Goal: Task Accomplishment & Management: Manage account settings

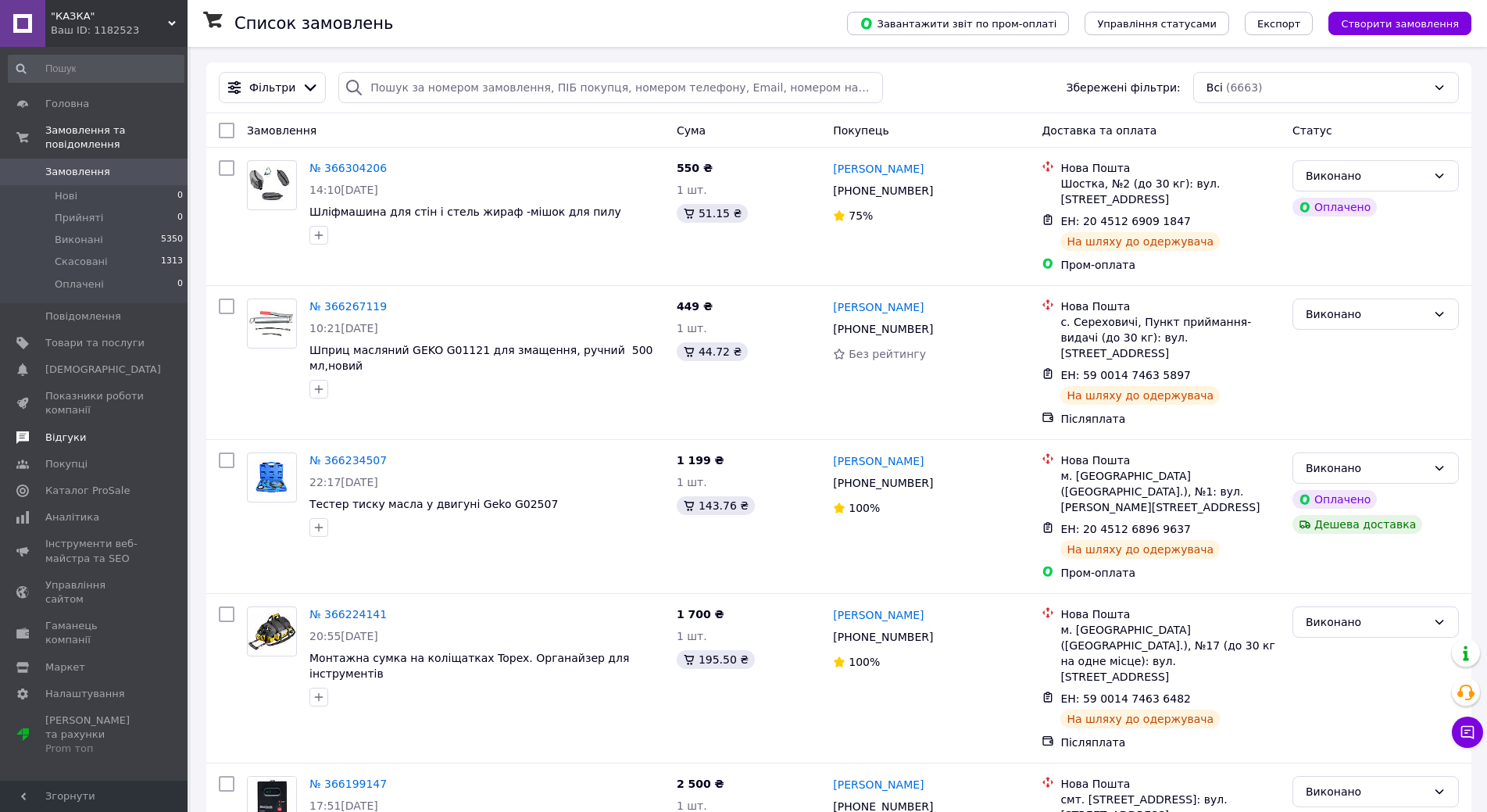
click at [84, 430] on span "Відгуки" at bounding box center [95, 437] width 100 height 14
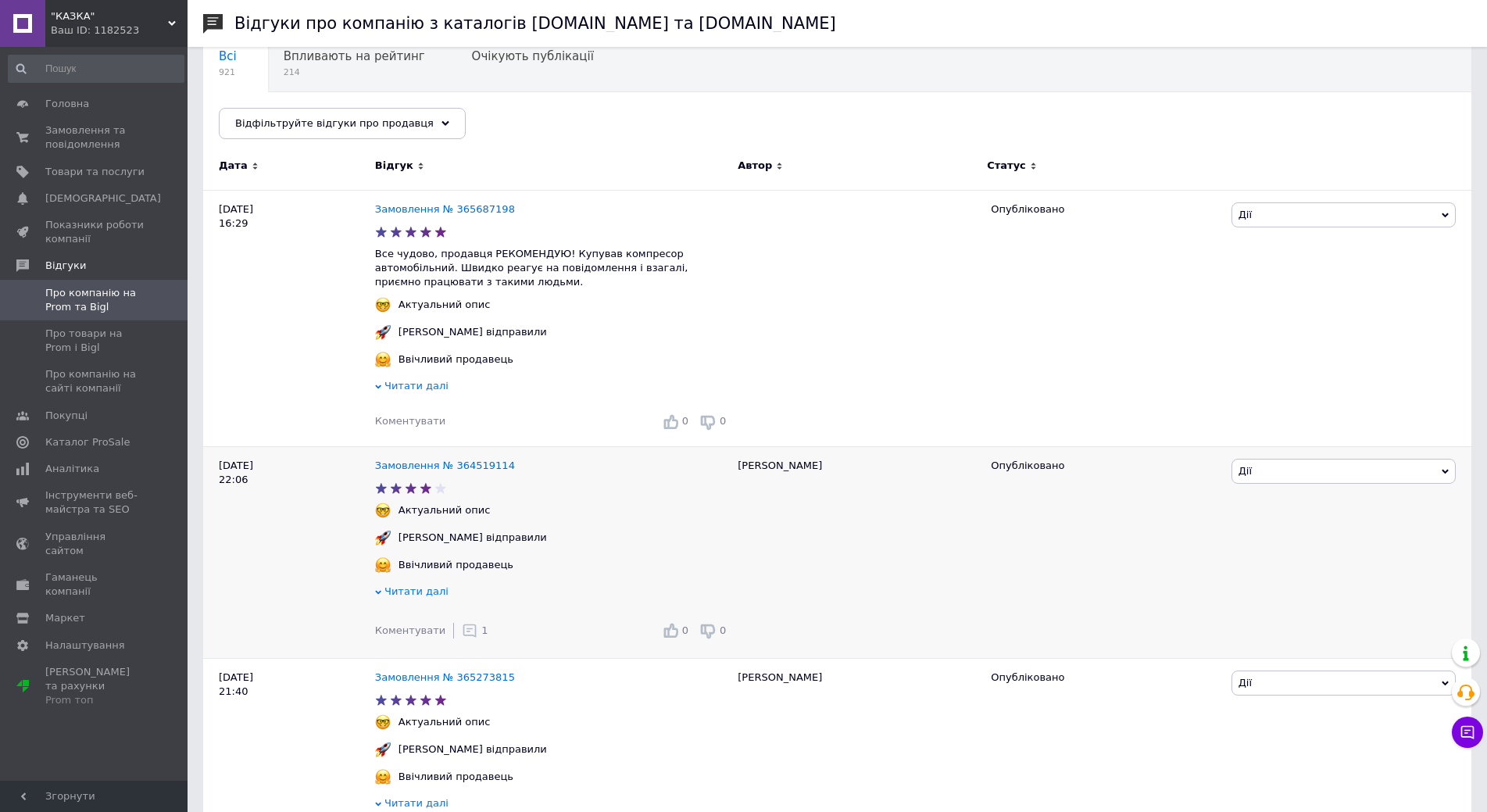
scroll to position [156, 0]
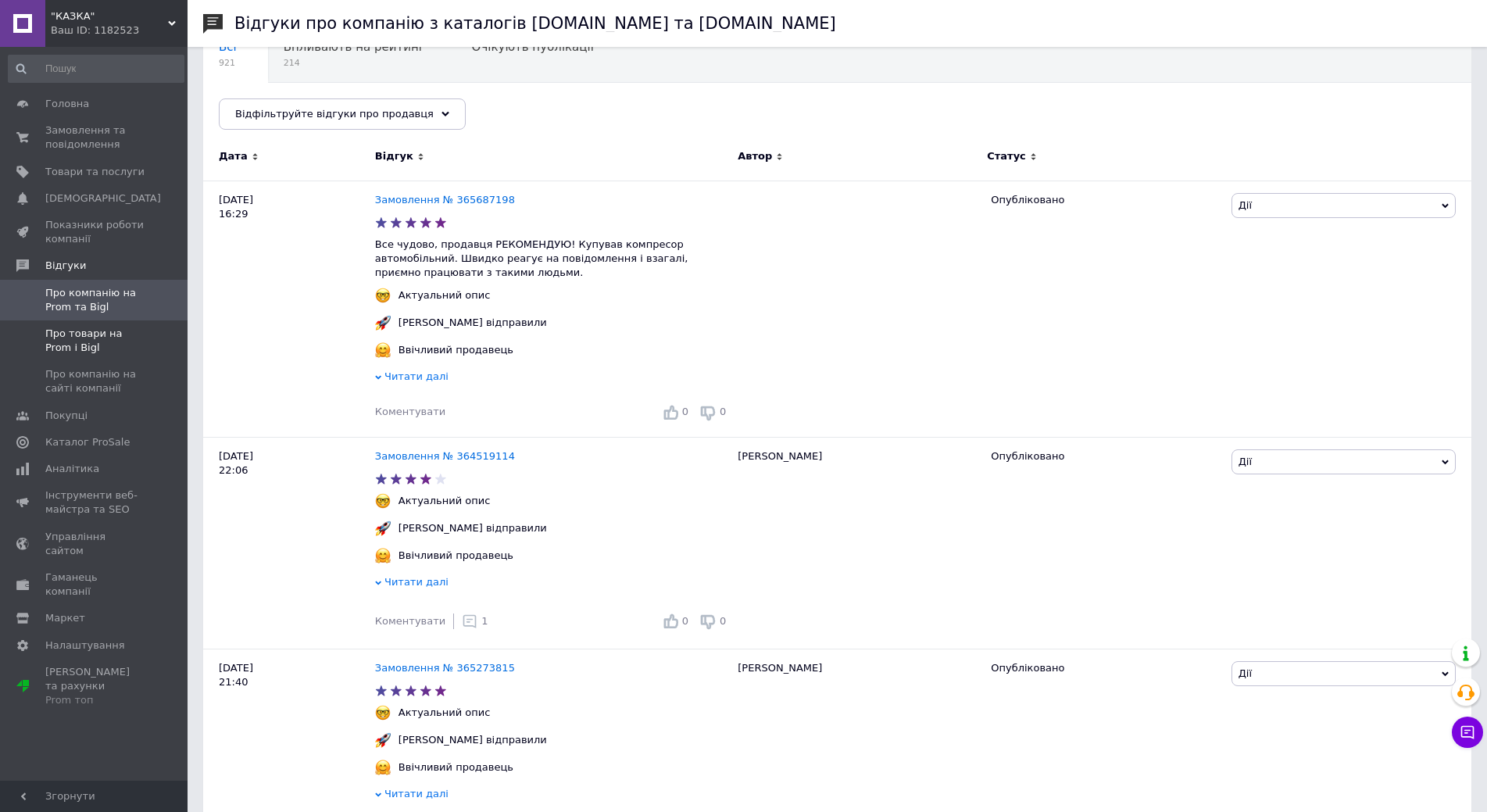
click at [62, 339] on span "Про товари на Prom і Bigl" at bounding box center [95, 341] width 100 height 28
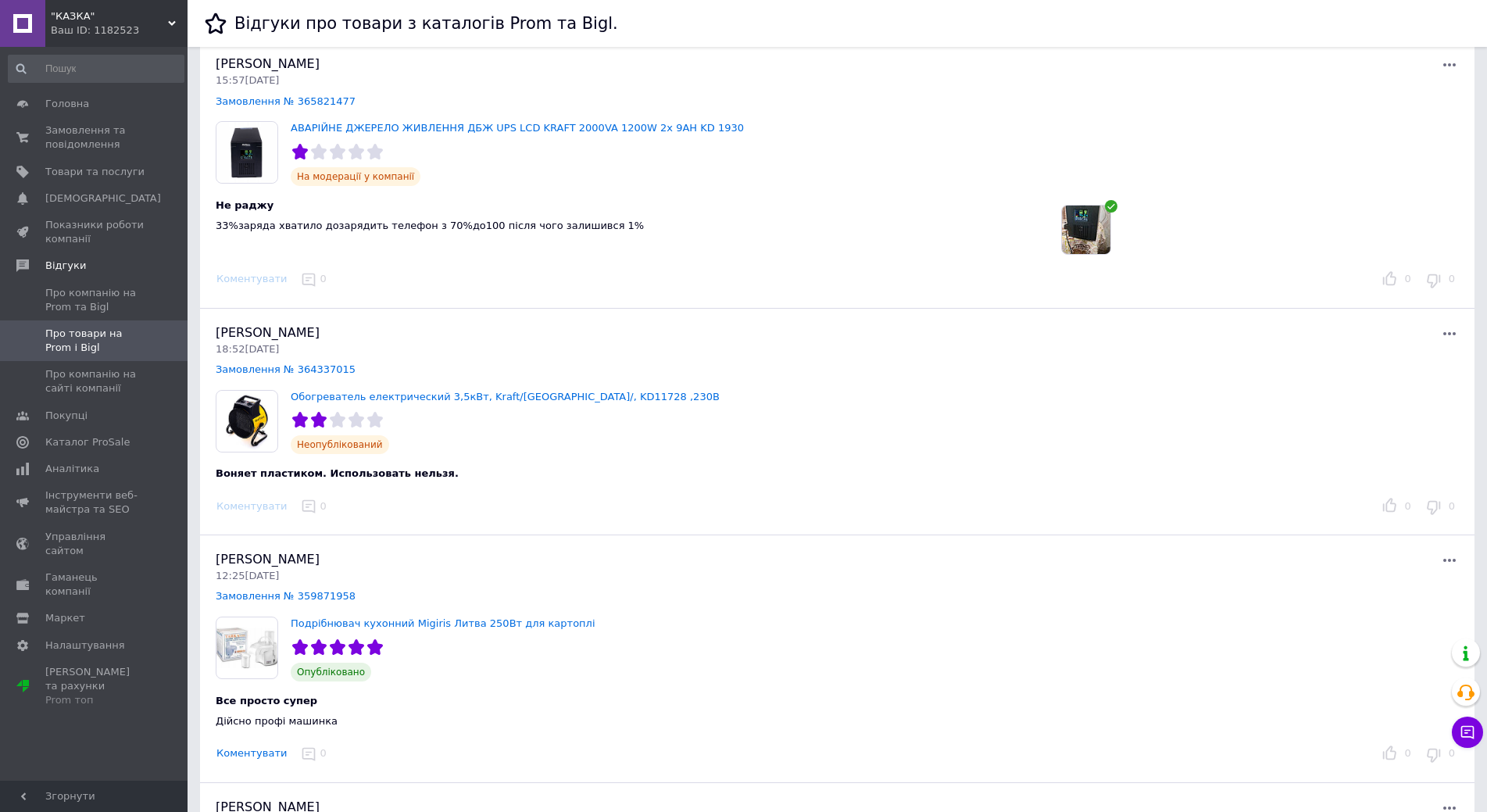
scroll to position [156, 0]
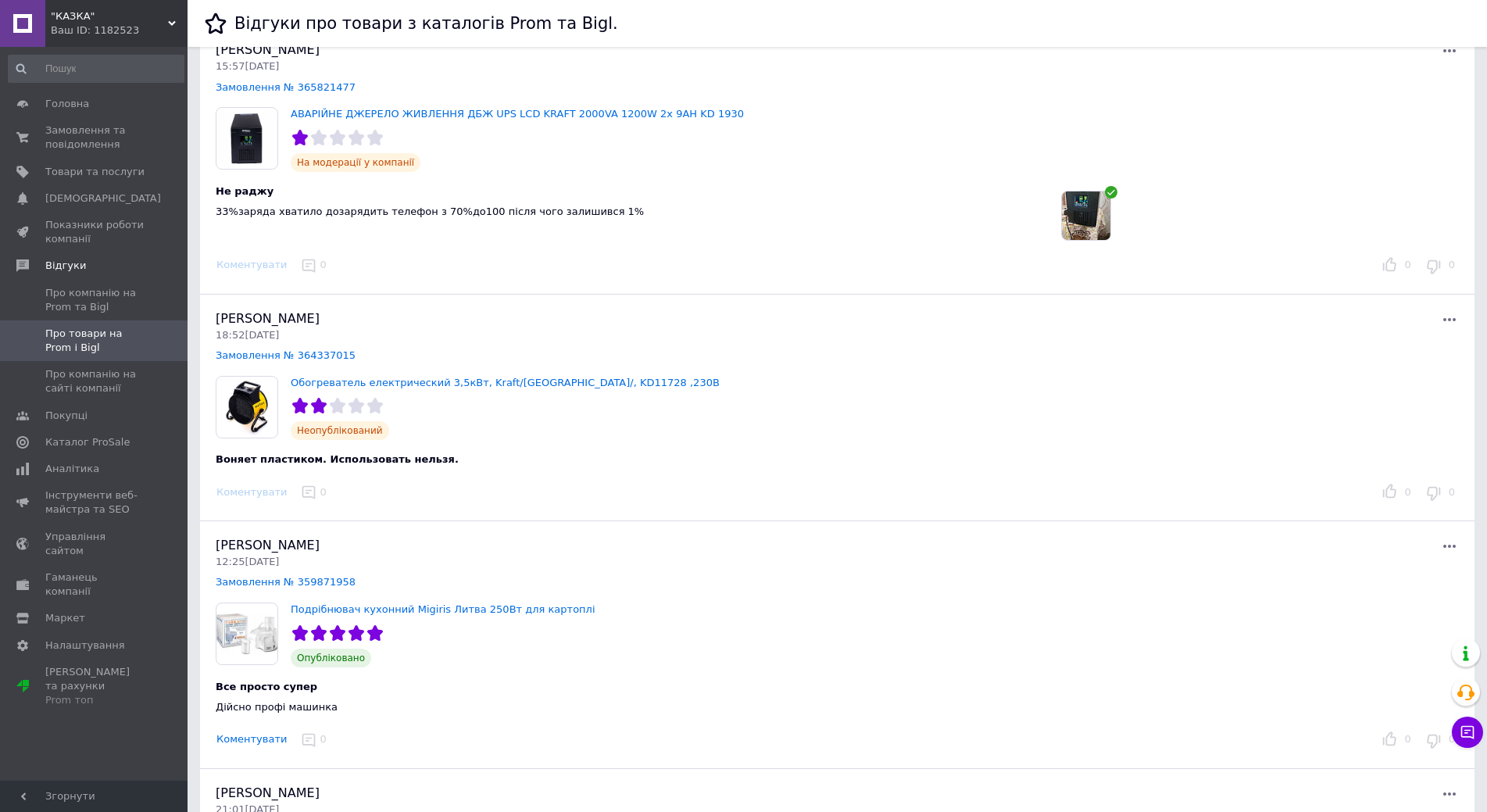
click at [1090, 223] on img at bounding box center [1087, 216] width 49 height 49
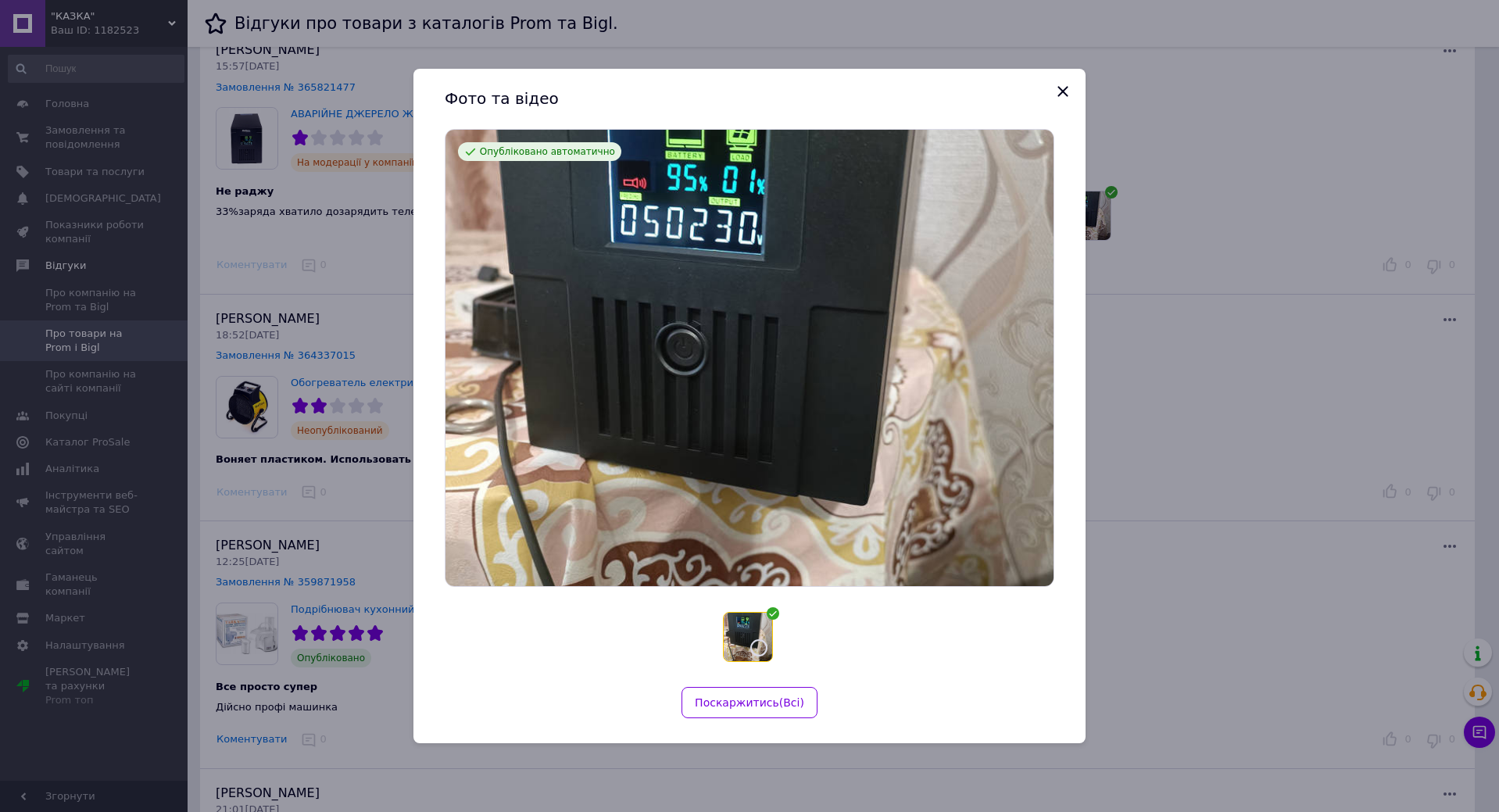
click at [745, 378] on img at bounding box center [749, 357] width 608 height 456
click at [751, 374] on img at bounding box center [749, 357] width 608 height 456
click at [1056, 96] on icon "Закрыть" at bounding box center [1062, 91] width 19 height 19
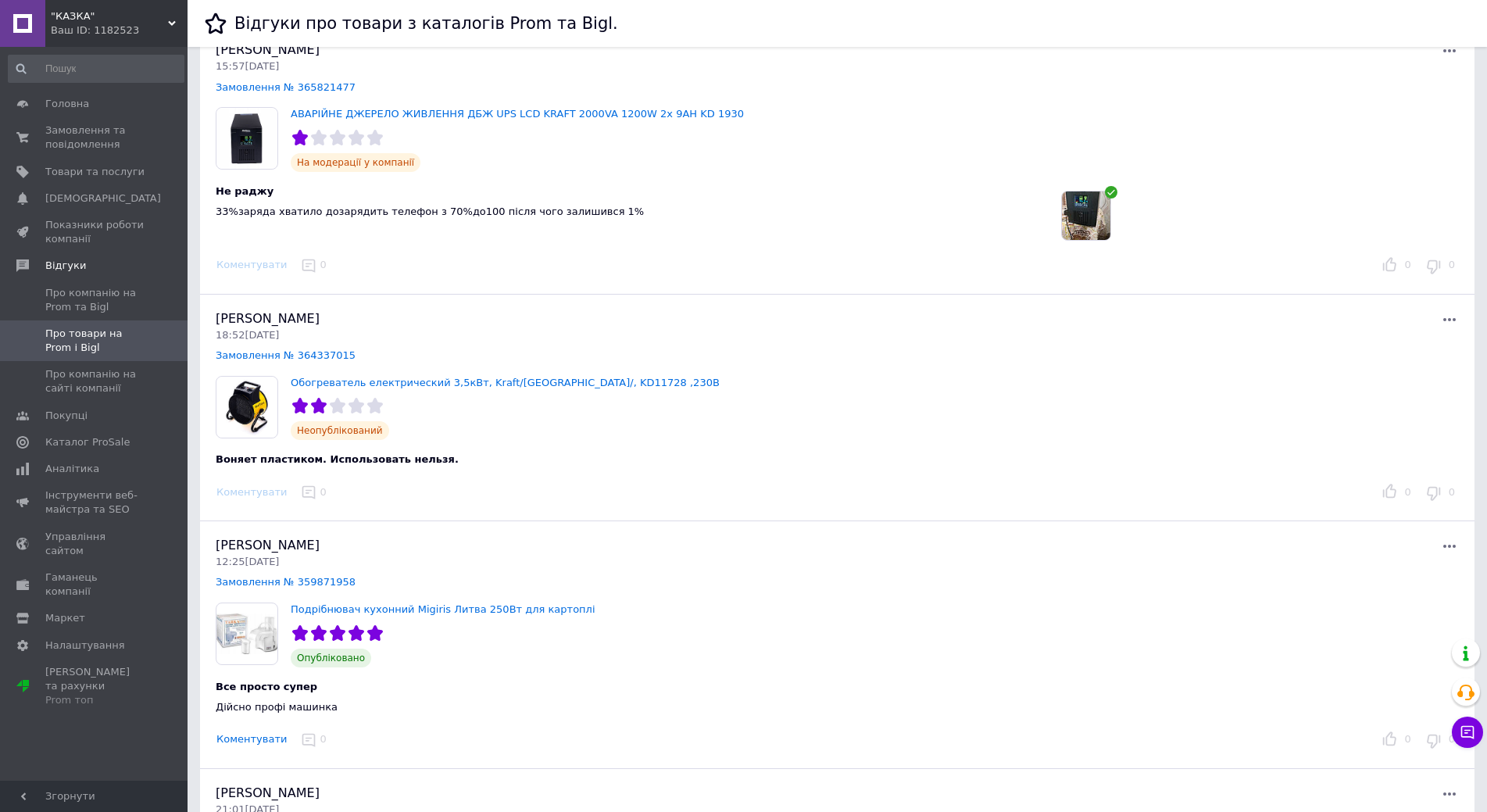
click at [1084, 213] on img at bounding box center [1087, 216] width 49 height 49
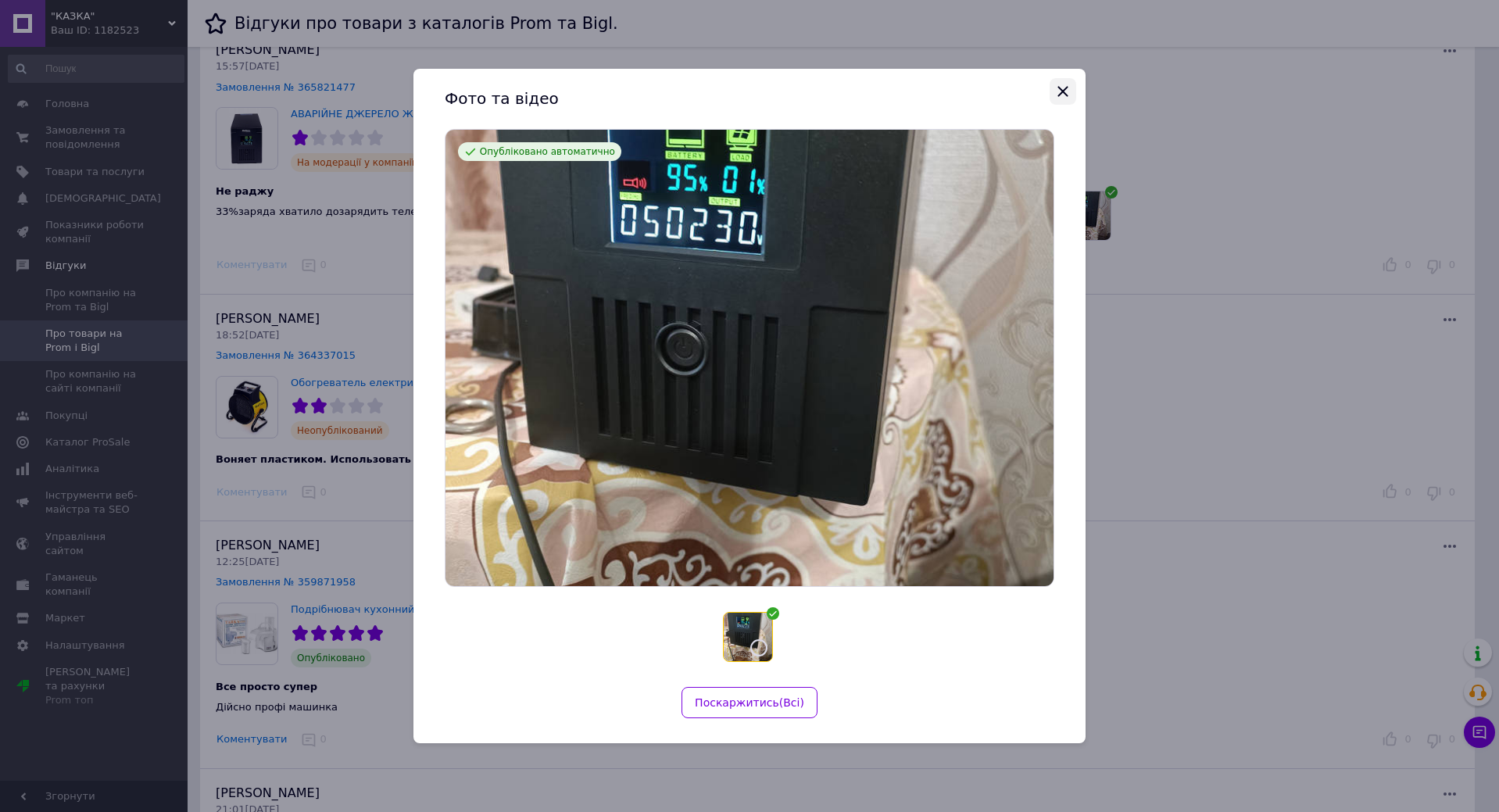
click at [1063, 88] on icon "Закрыть" at bounding box center [1062, 91] width 19 height 19
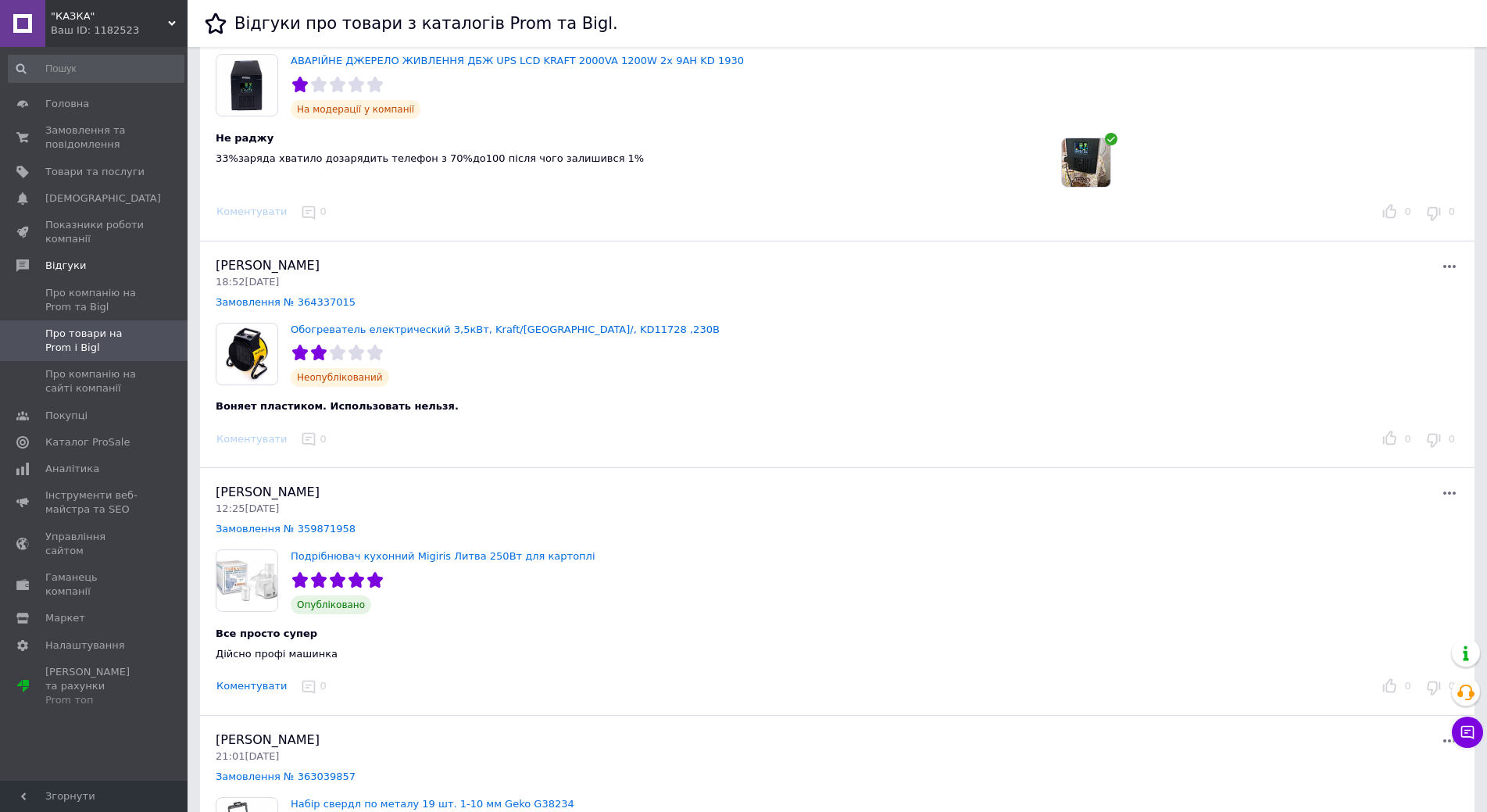
scroll to position [0, 0]
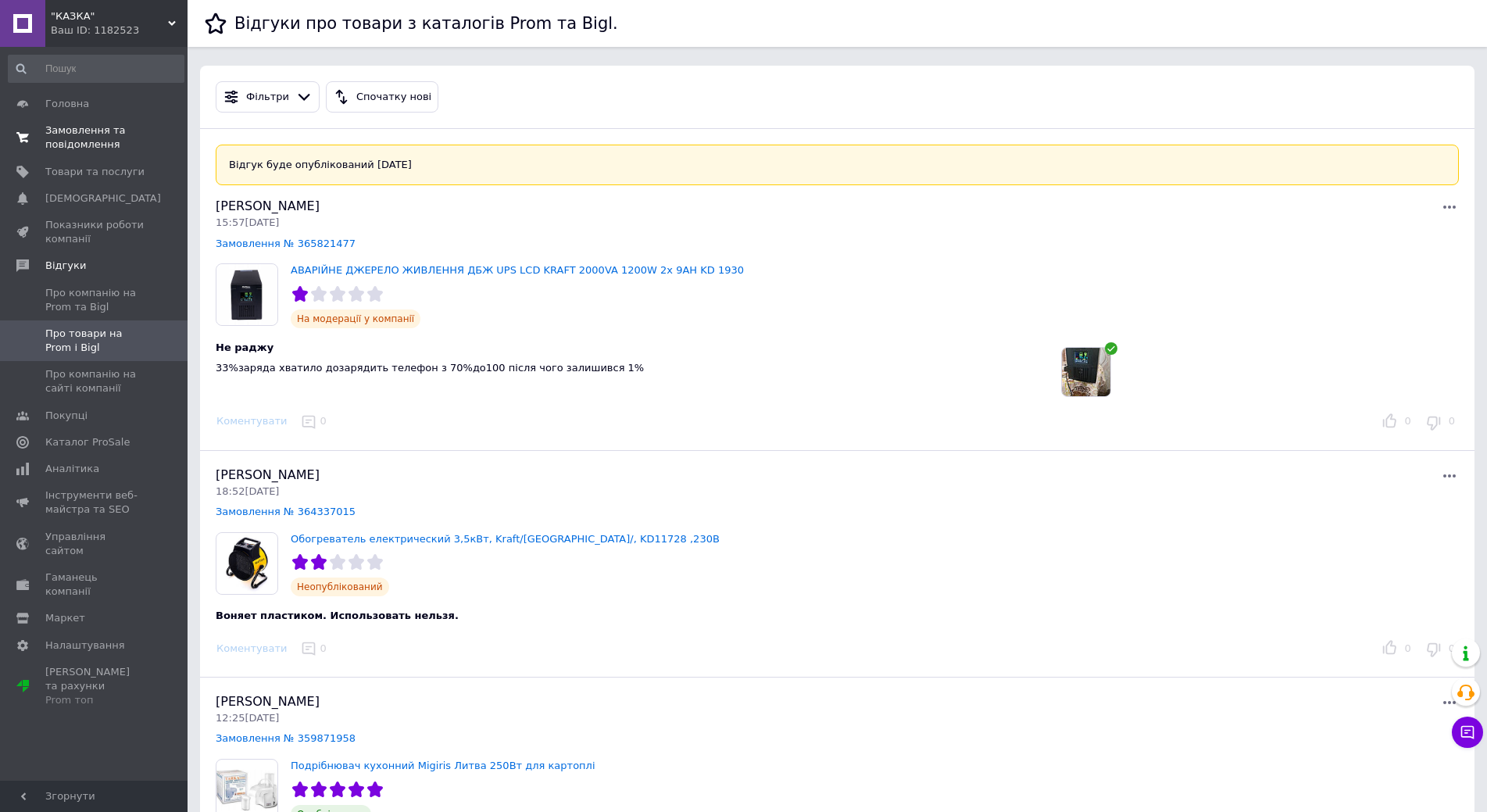
click at [58, 135] on span "Замовлення та повідомлення" at bounding box center [95, 137] width 100 height 28
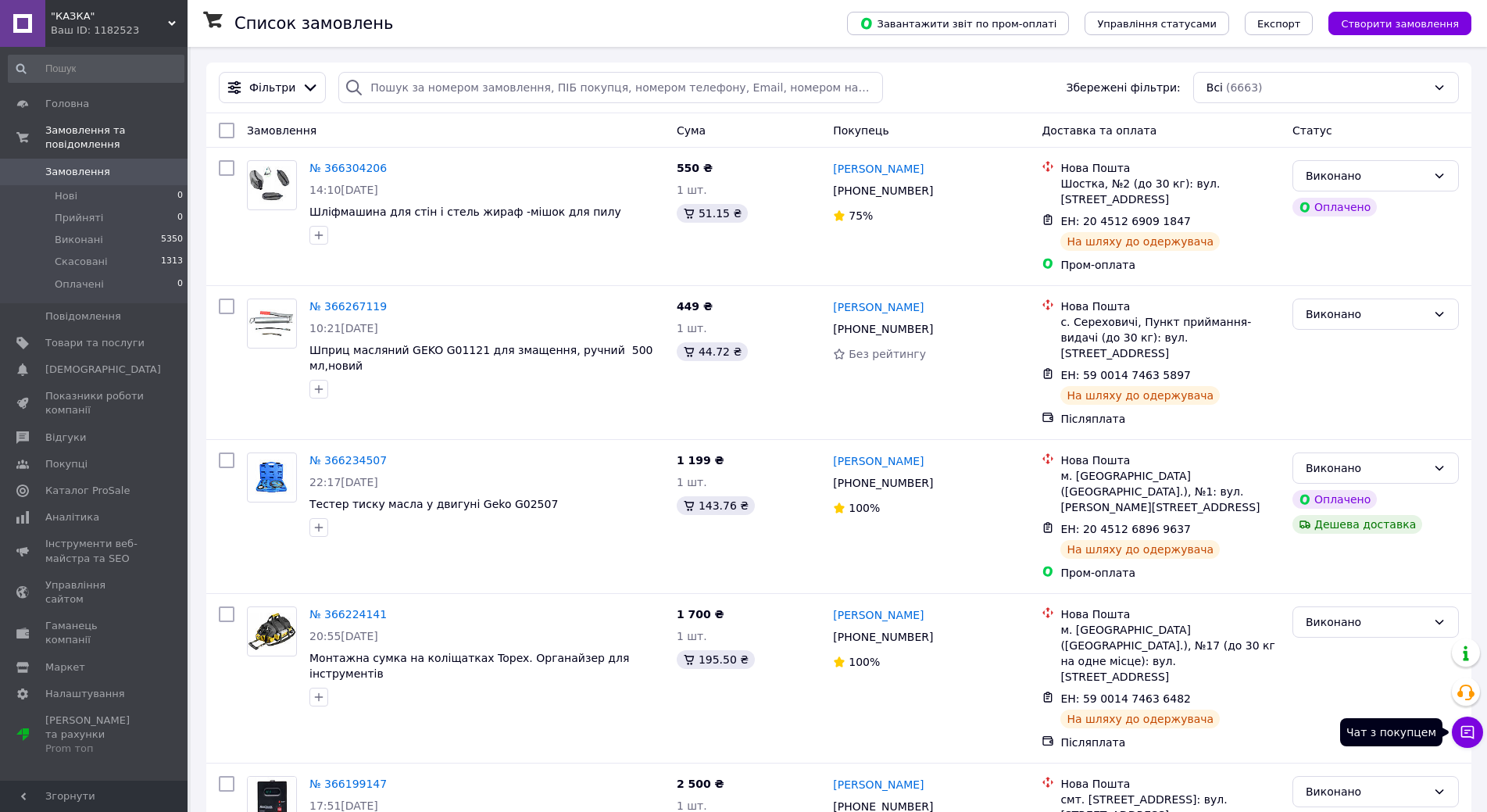
click at [1466, 730] on icon at bounding box center [1467, 732] width 16 height 16
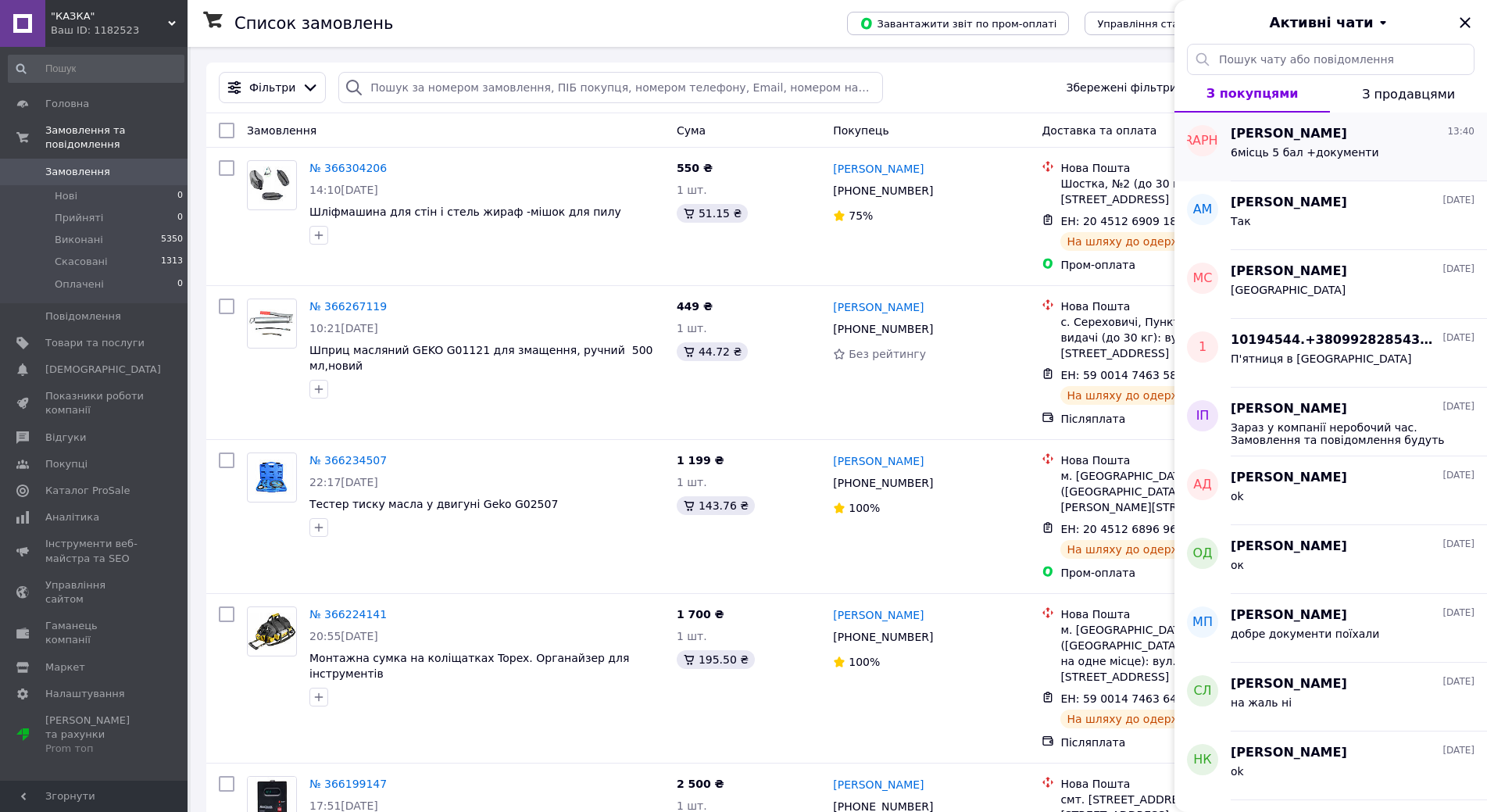
click at [1338, 129] on span "Анастасия Шалимова" at bounding box center [1289, 134] width 116 height 18
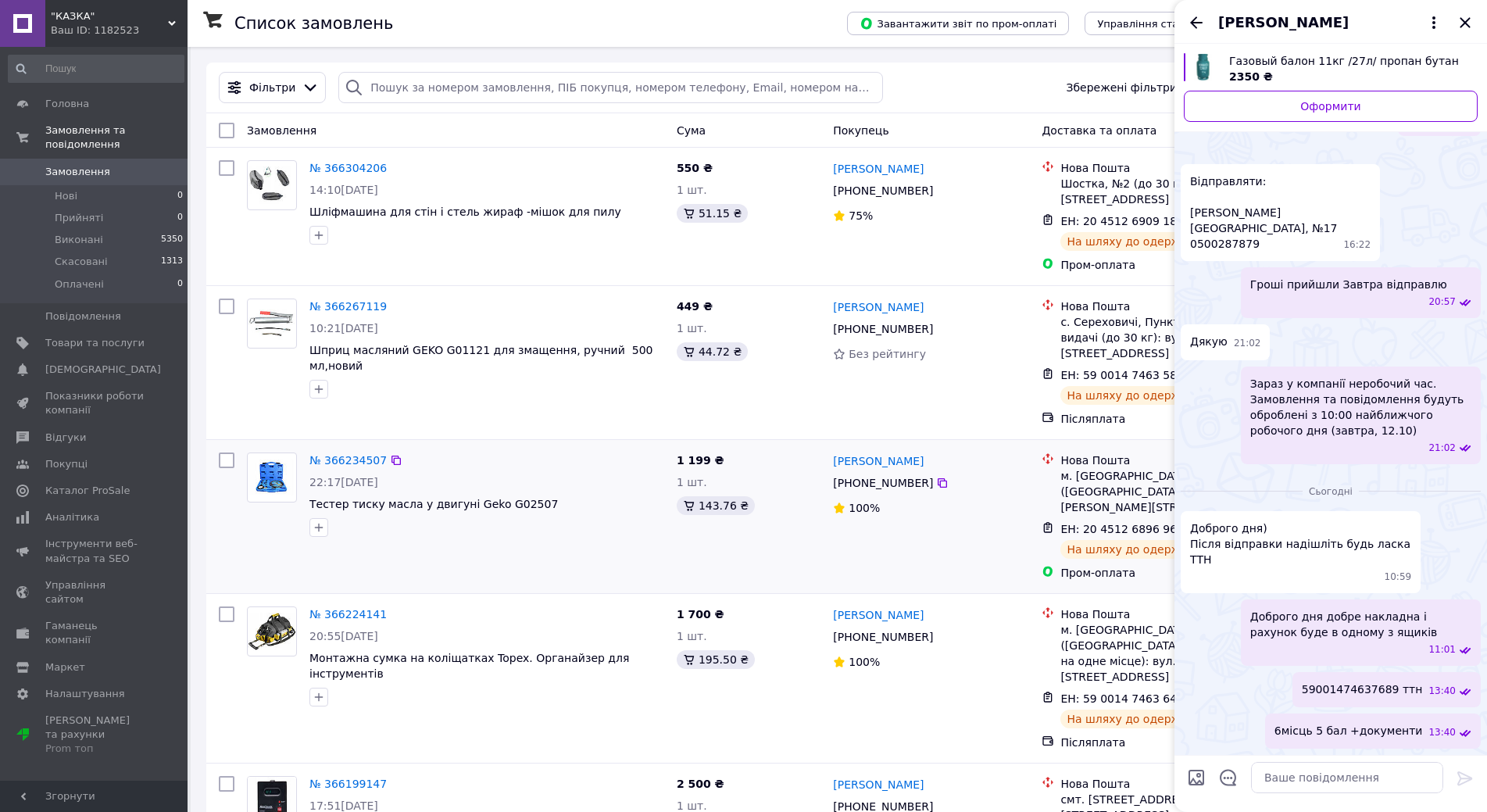
scroll to position [1263, 0]
click at [1466, 24] on icon "Закрити" at bounding box center [1465, 22] width 19 height 19
